Goal: Check status: Check status

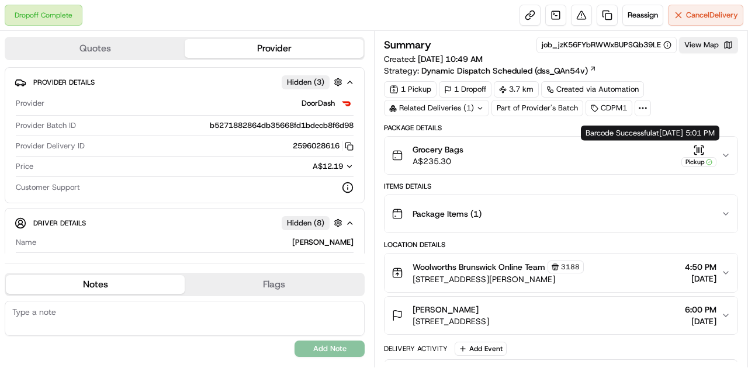
click at [699, 147] on icon "button" at bounding box center [699, 150] width 12 height 12
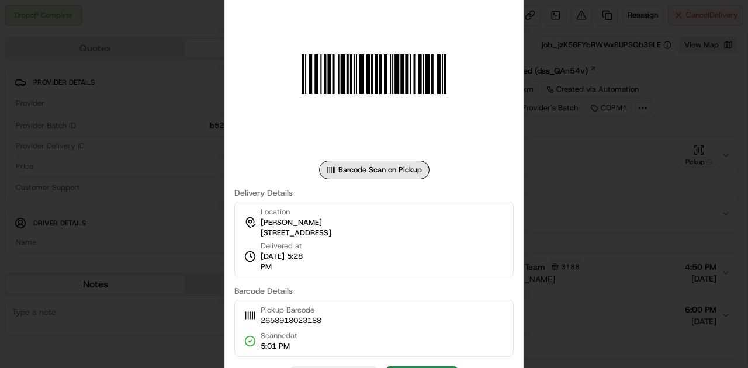
click at [583, 185] on div at bounding box center [374, 184] width 748 height 368
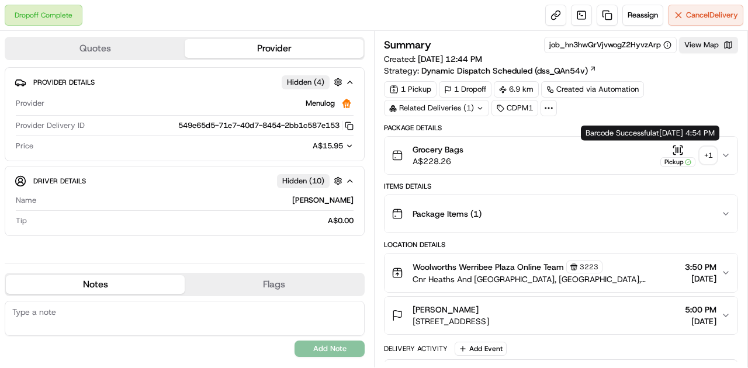
click at [676, 144] on icon "button" at bounding box center [678, 150] width 12 height 12
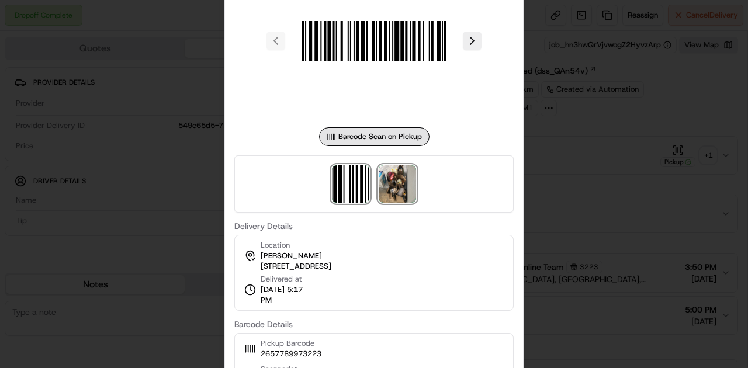
click at [397, 193] on img at bounding box center [397, 183] width 37 height 37
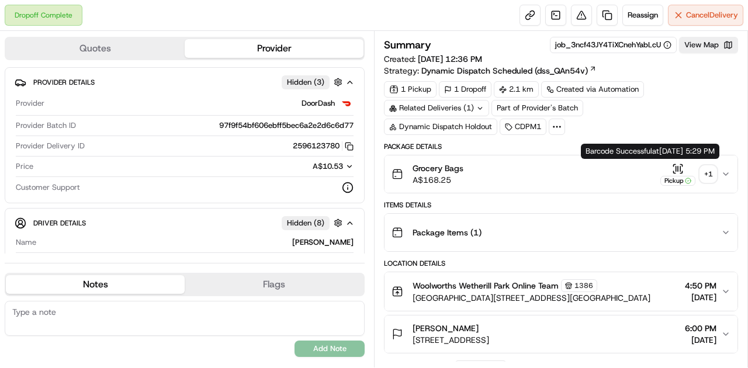
click at [675, 165] on icon "button" at bounding box center [678, 169] width 12 height 12
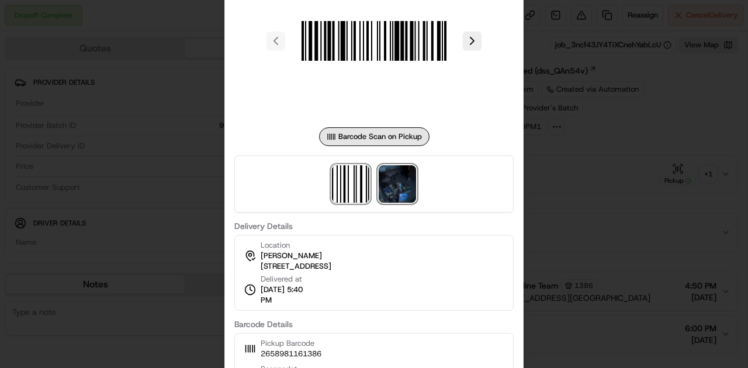
click at [384, 191] on img at bounding box center [397, 183] width 37 height 37
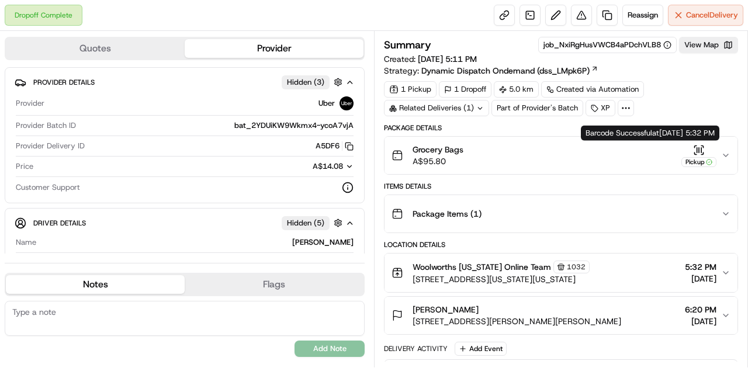
click at [696, 148] on icon "button" at bounding box center [699, 150] width 12 height 12
